Goal: Use online tool/utility

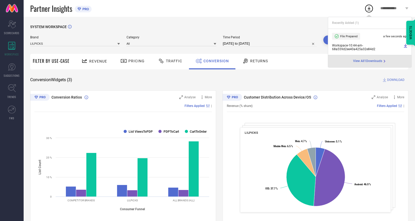
drag, startPoint x: 264, startPoint y: 16, endPoint x: 268, endPoint y: 16, distance: 4.5
click at [264, 16] on div "Partner Insights PRO" at bounding box center [197, 8] width 334 height 17
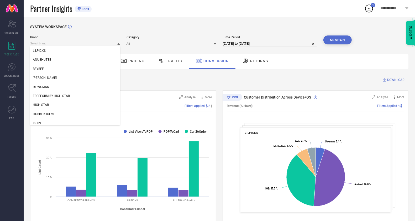
click at [80, 43] on input at bounding box center [75, 44] width 90 height 6
click at [59, 121] on div "ISHIN" at bounding box center [75, 122] width 90 height 9
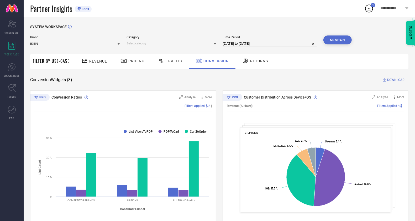
click at [171, 45] on input at bounding box center [171, 44] width 90 height 6
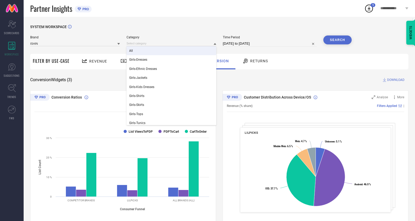
click at [173, 52] on div "All" at bounding box center [171, 50] width 90 height 9
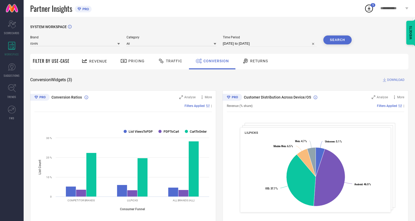
click at [271, 45] on input "[DATE] to [DATE]" at bounding box center [270, 43] width 94 height 6
select select "7"
select select "2025"
select select "8"
select select "2025"
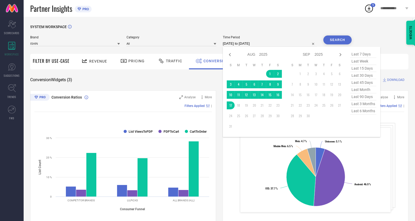
click at [397, 35] on div "SYSTEM WORKSPACE" at bounding box center [219, 30] width 378 height 11
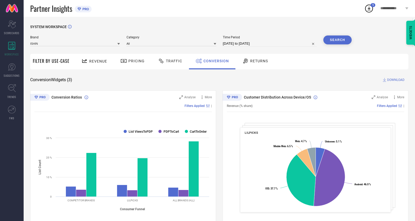
click at [339, 41] on button "Search" at bounding box center [337, 39] width 28 height 9
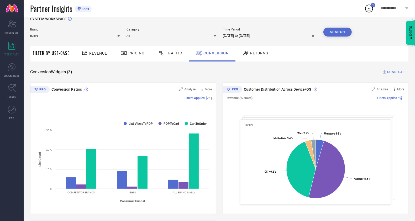
scroll to position [8, 0]
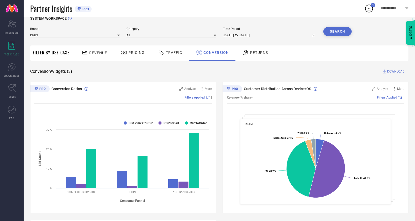
click at [220, 99] on div "Conversion Ratios Analyse More Filters Applied | Created with Highcharts 9.3.3 …" at bounding box center [219, 216] width 378 height 269
